Goal: Task Accomplishment & Management: Use online tool/utility

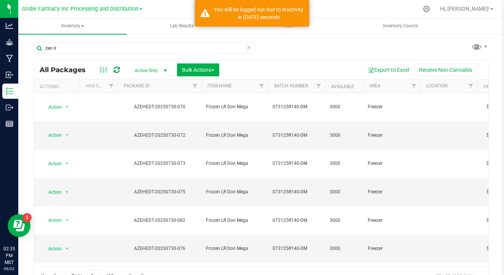
scroll to position [95, 0]
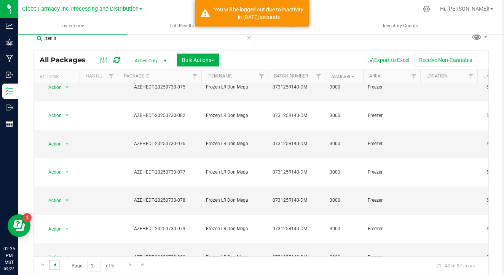
click at [53, 264] on span "Go to the previous page" at bounding box center [55, 265] width 6 height 6
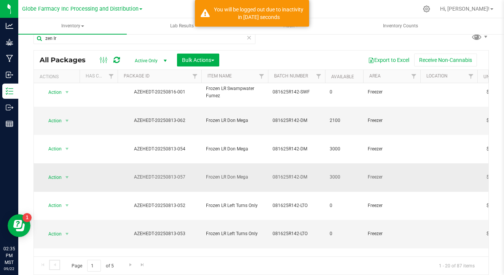
scroll to position [65, 0]
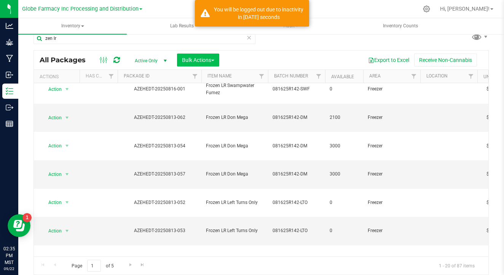
click at [204, 65] on button "Bulk Actions" at bounding box center [198, 60] width 42 height 13
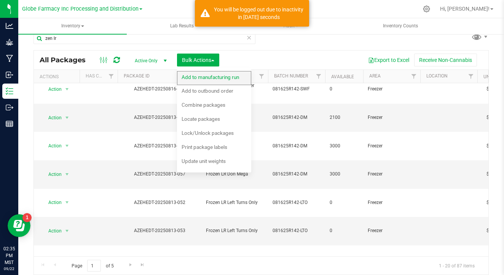
click at [207, 76] on span "Add to manufacturing run" at bounding box center [209, 77] width 57 height 6
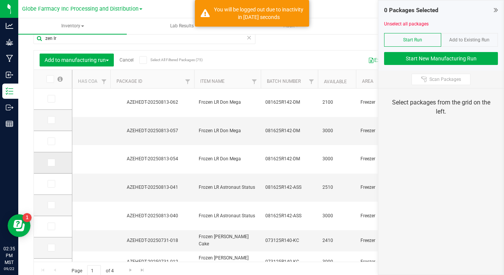
click at [48, 164] on span at bounding box center [52, 163] width 8 height 8
click at [0, 0] on input "checkbox" at bounding box center [0, 0] width 0 height 0
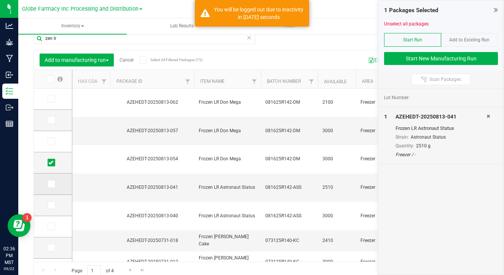
click at [48, 184] on icon at bounding box center [50, 184] width 5 height 0
click at [0, 0] on input "checkbox" at bounding box center [0, 0] width 0 height 0
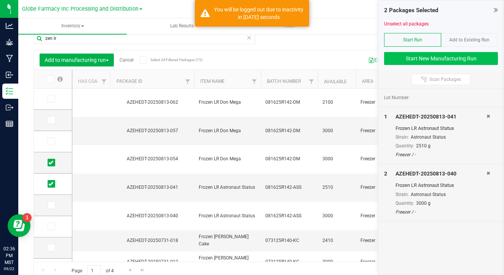
click at [452, 57] on button "Start New Manufacturing Run" at bounding box center [441, 58] width 114 height 13
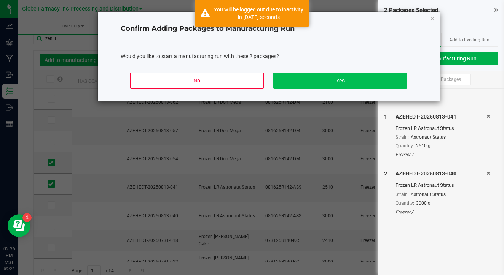
click at [350, 83] on button "Yes" at bounding box center [339, 81] width 133 height 16
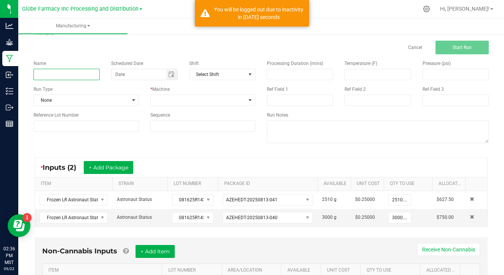
click at [71, 73] on input at bounding box center [66, 74] width 66 height 11
type input "092225 LHR Astronaut Status"
click at [197, 97] on span at bounding box center [198, 100] width 95 height 11
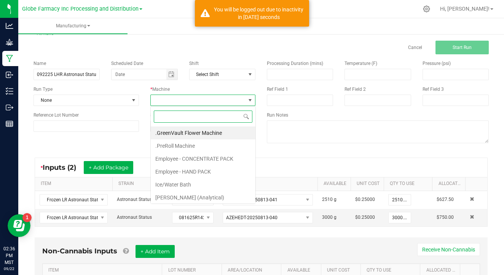
scroll to position [11, 105]
click at [196, 187] on li "Ice/Water Bath" at bounding box center [203, 184] width 105 height 13
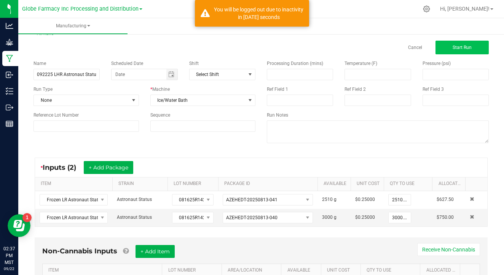
click at [476, 48] on button "Start Run" at bounding box center [461, 48] width 53 height 14
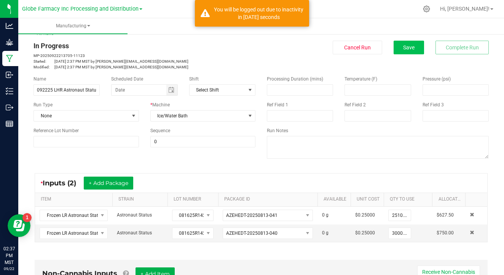
click at [411, 46] on span "Save" at bounding box center [408, 48] width 11 height 6
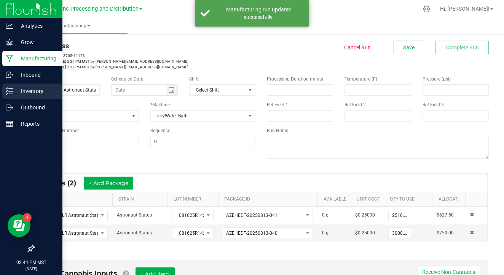
click at [8, 89] on icon at bounding box center [10, 92] width 8 height 8
